Goal: Information Seeking & Learning: Learn about a topic

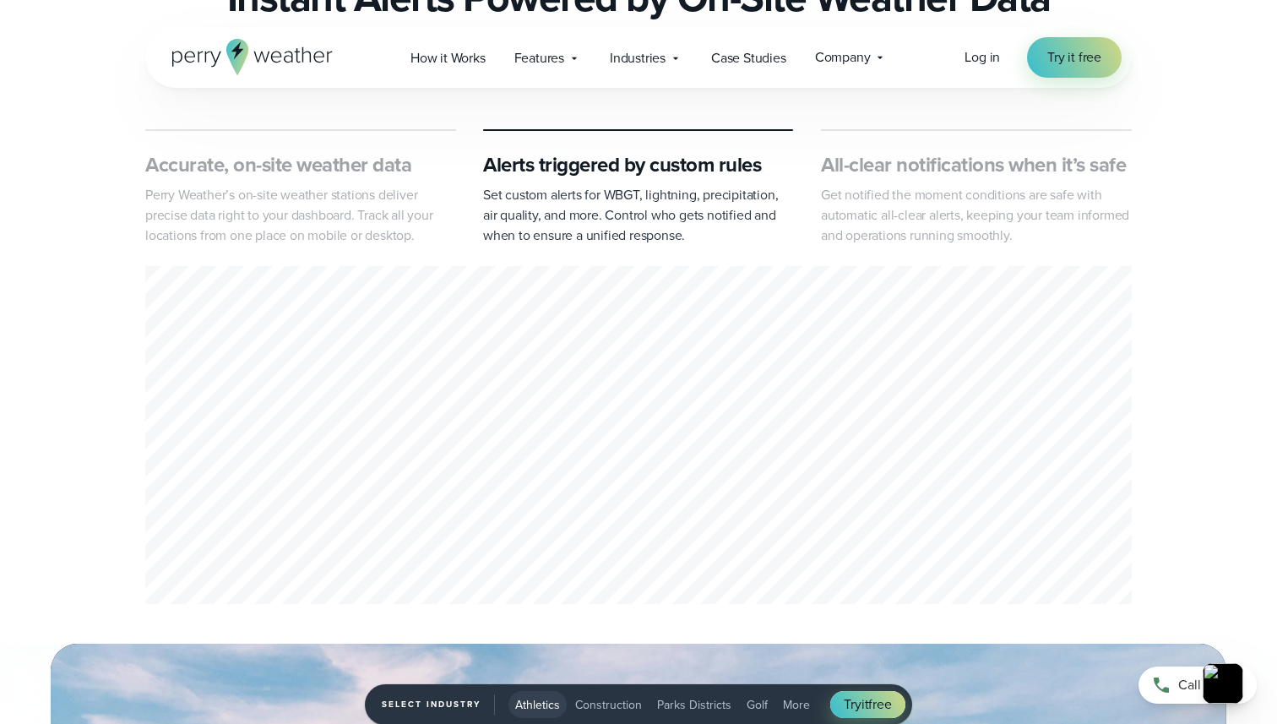
scroll to position [805, 0]
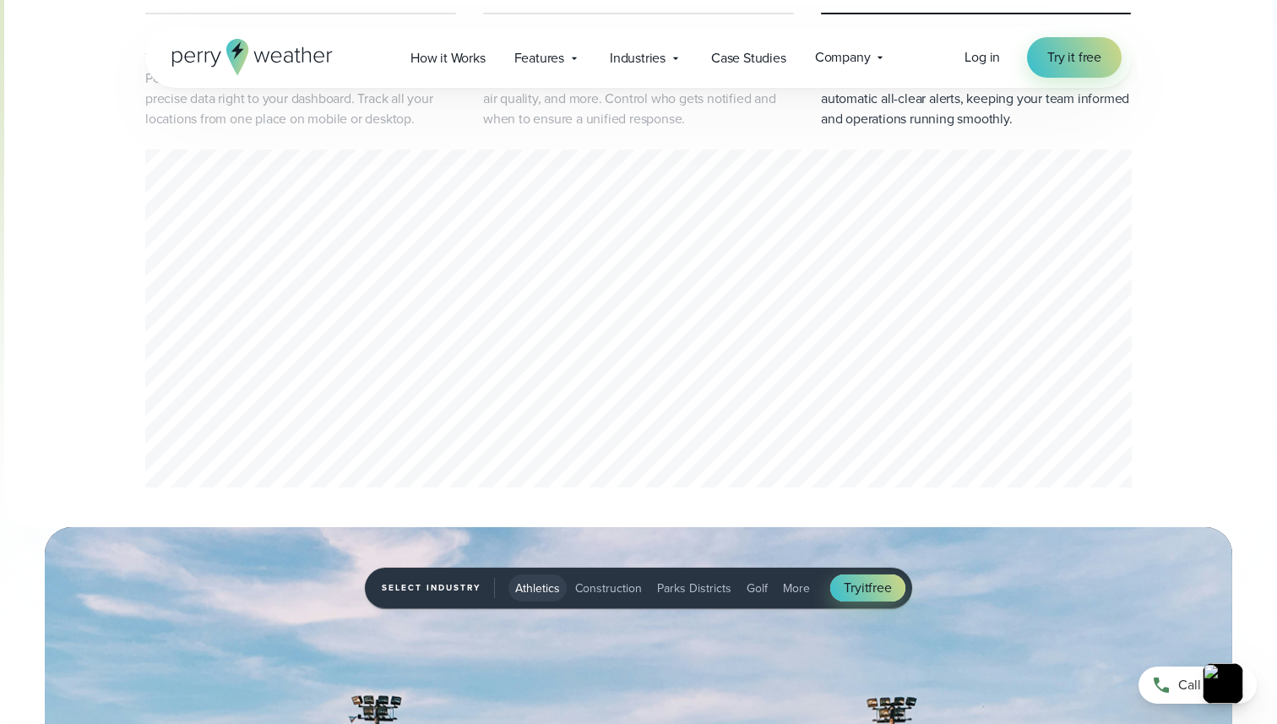
click at [768, 279] on div "3 of 3" at bounding box center [638, 321] width 986 height 344
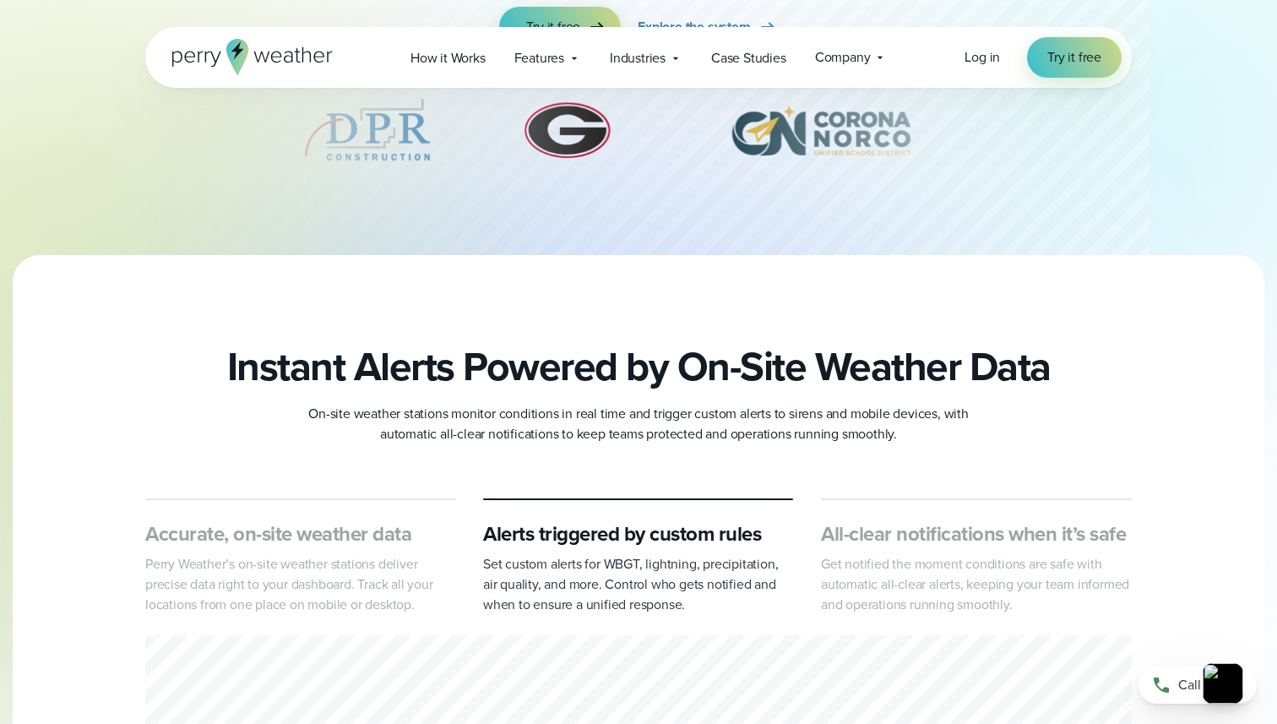
scroll to position [0, 0]
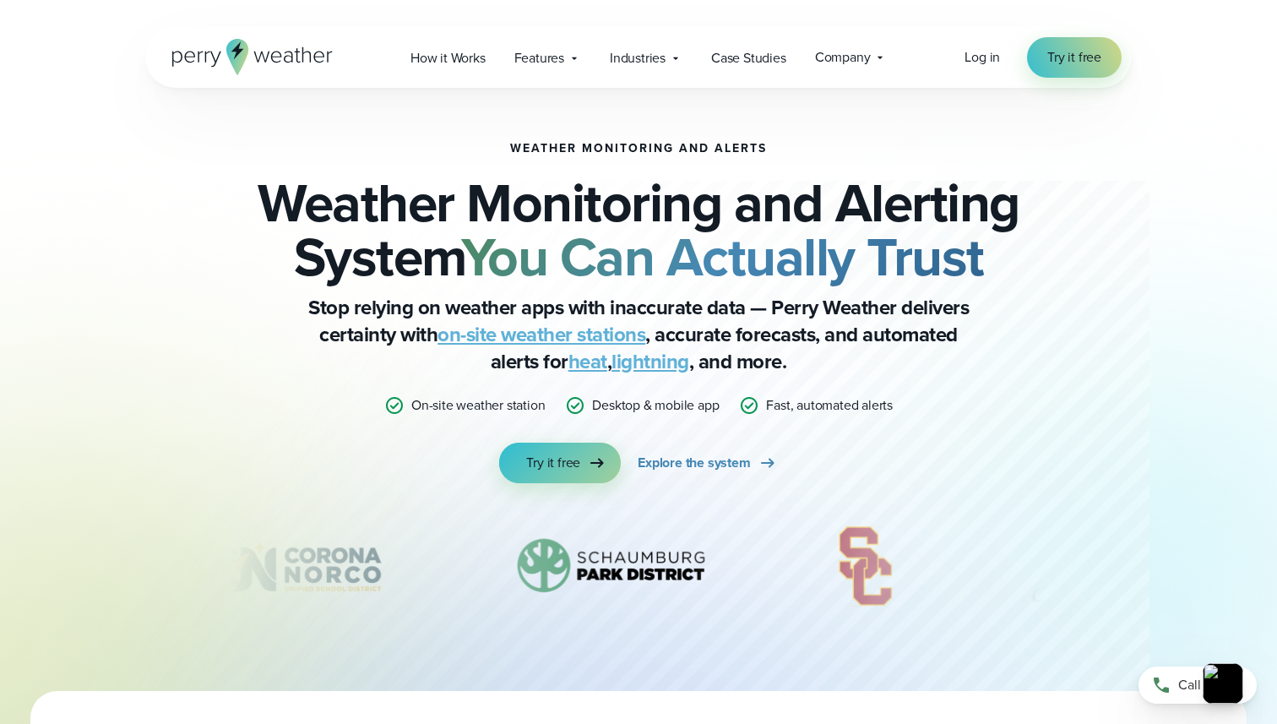
click at [584, 442] on div "Weather Monitoring and Alerts Weather Monitoring and Alerting System You Can Ac…" at bounding box center [638, 312] width 817 height 341
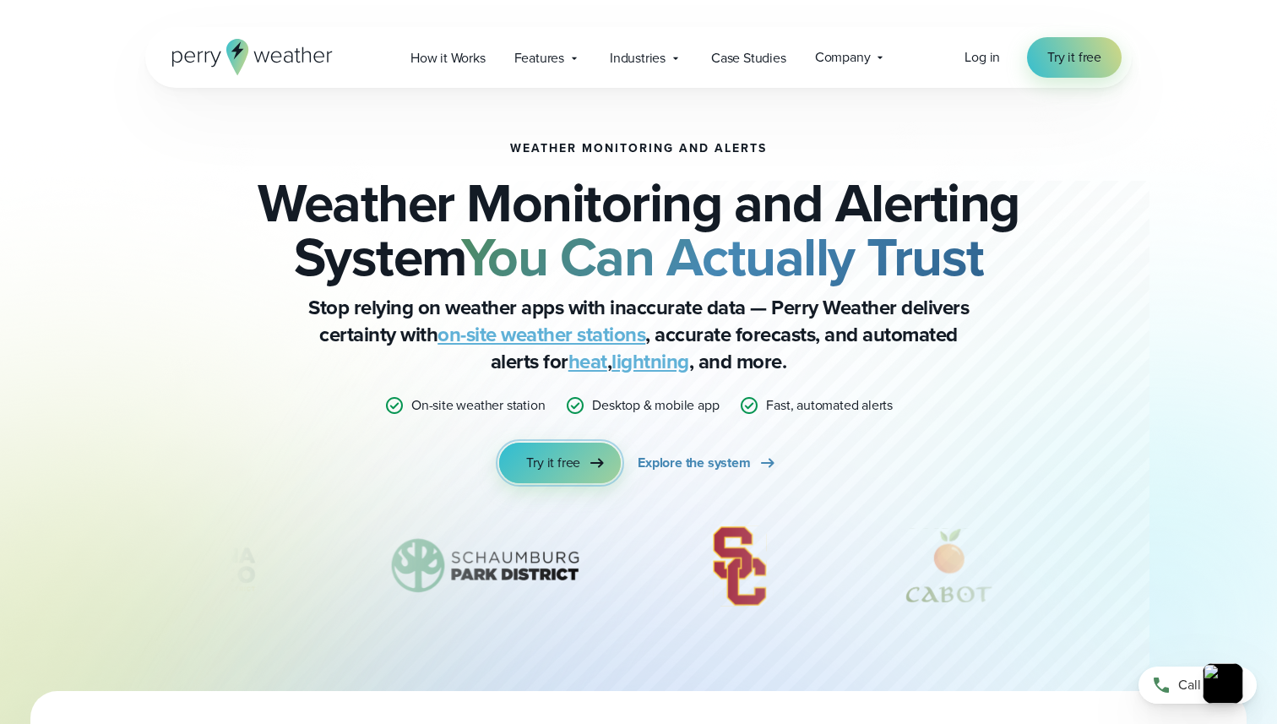
click at [587, 457] on icon at bounding box center [597, 463] width 20 height 20
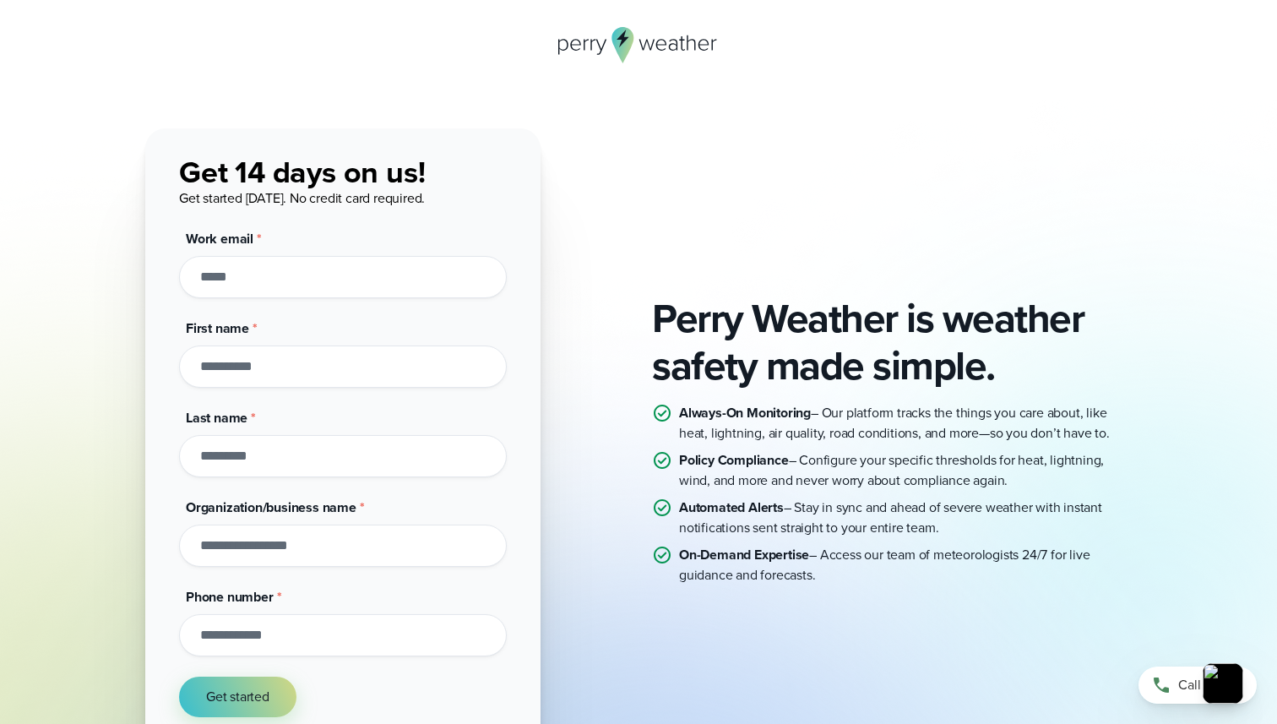
scroll to position [212, 0]
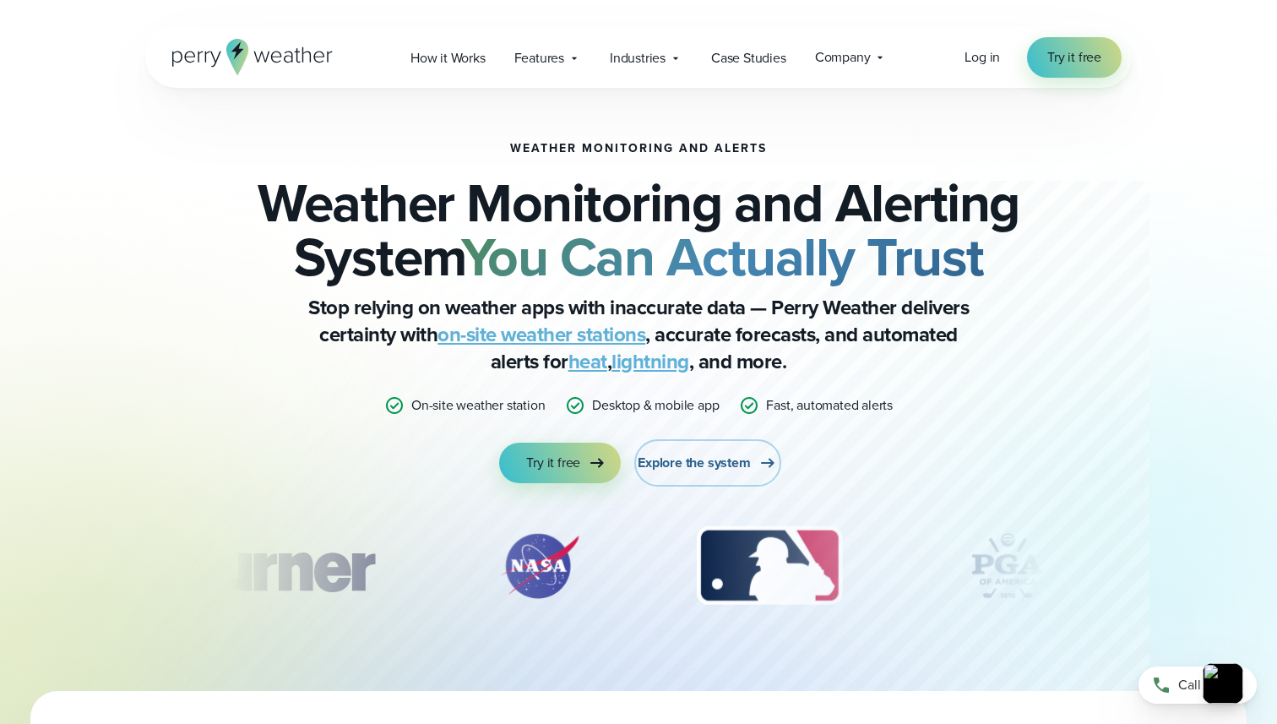
click at [658, 463] on span "Explore the system" at bounding box center [693, 463] width 112 height 20
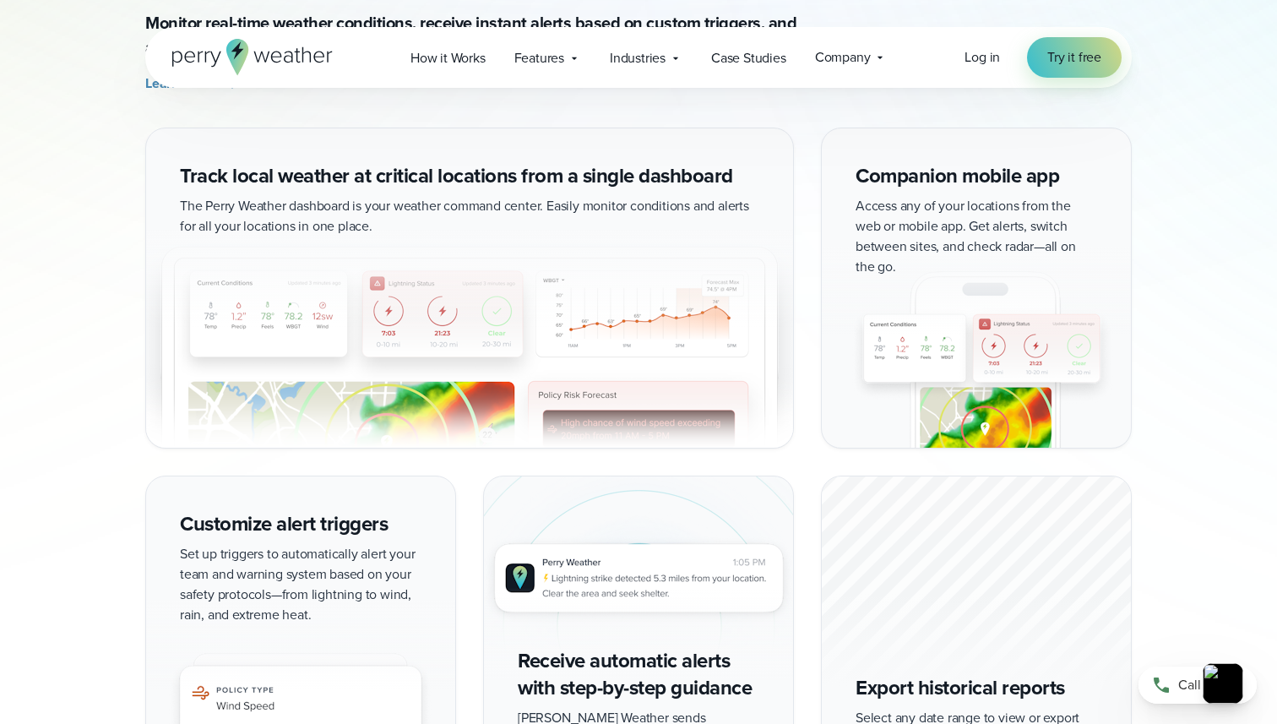
scroll to position [1541, 0]
